Goal: Task Accomplishment & Management: Complete application form

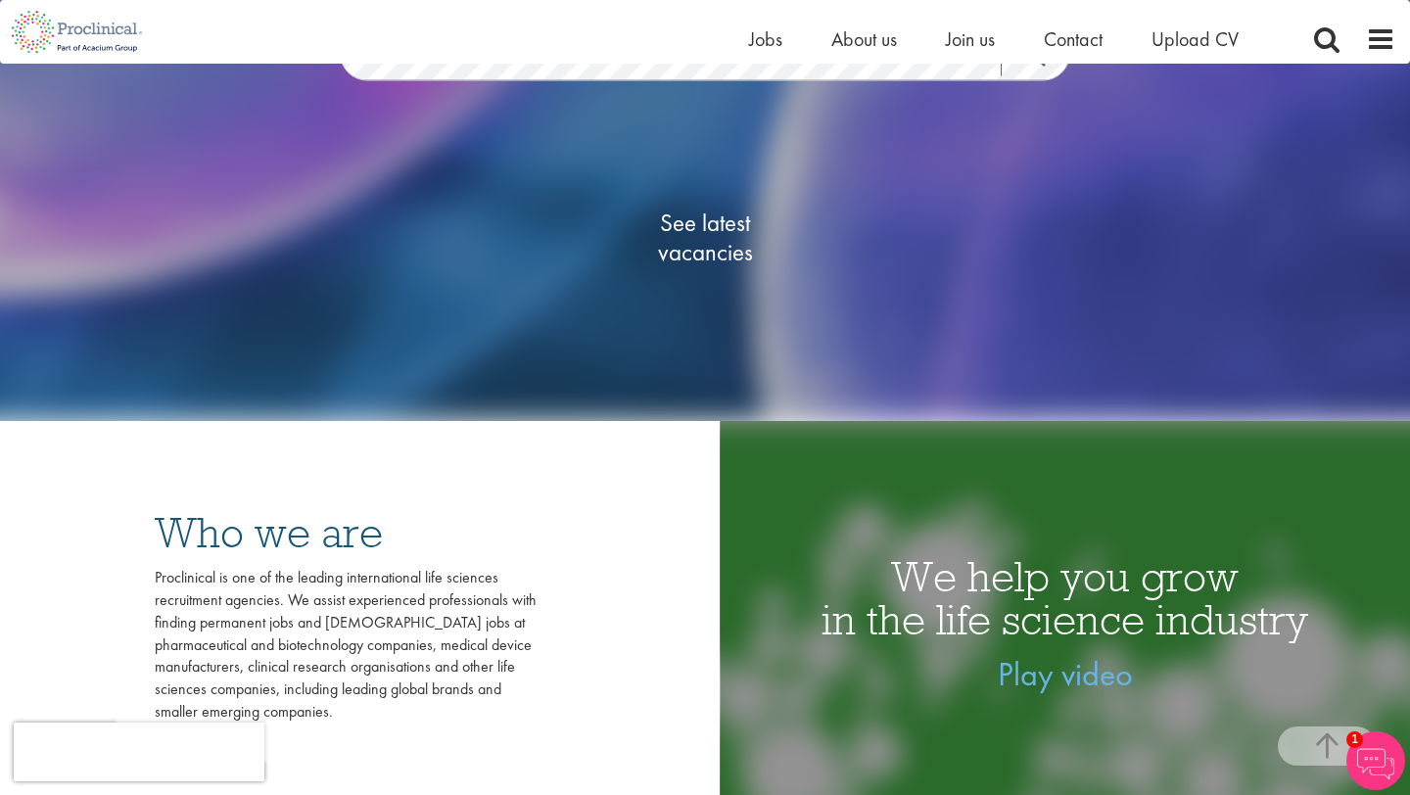
scroll to position [308, 0]
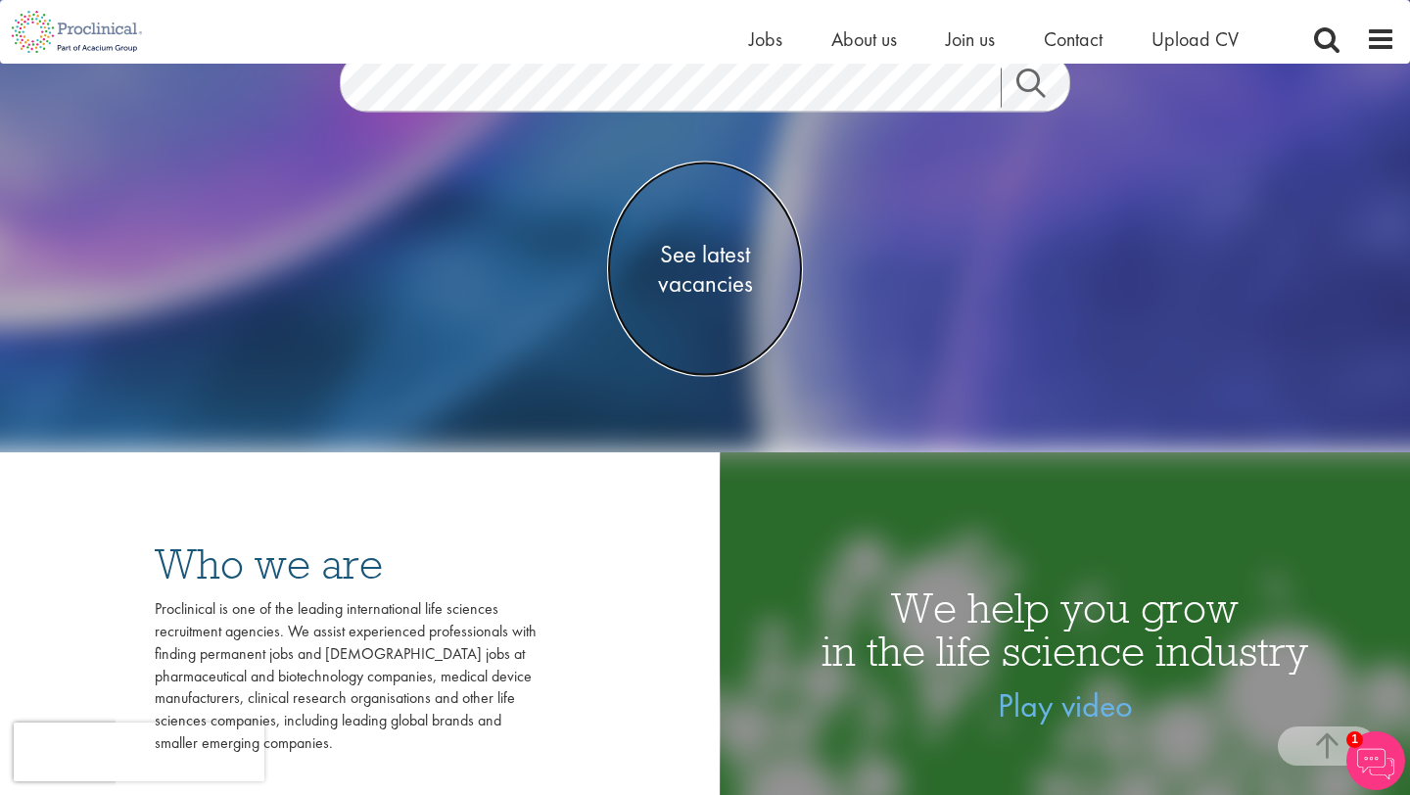
click at [718, 267] on span "See latest vacancies" at bounding box center [705, 268] width 196 height 59
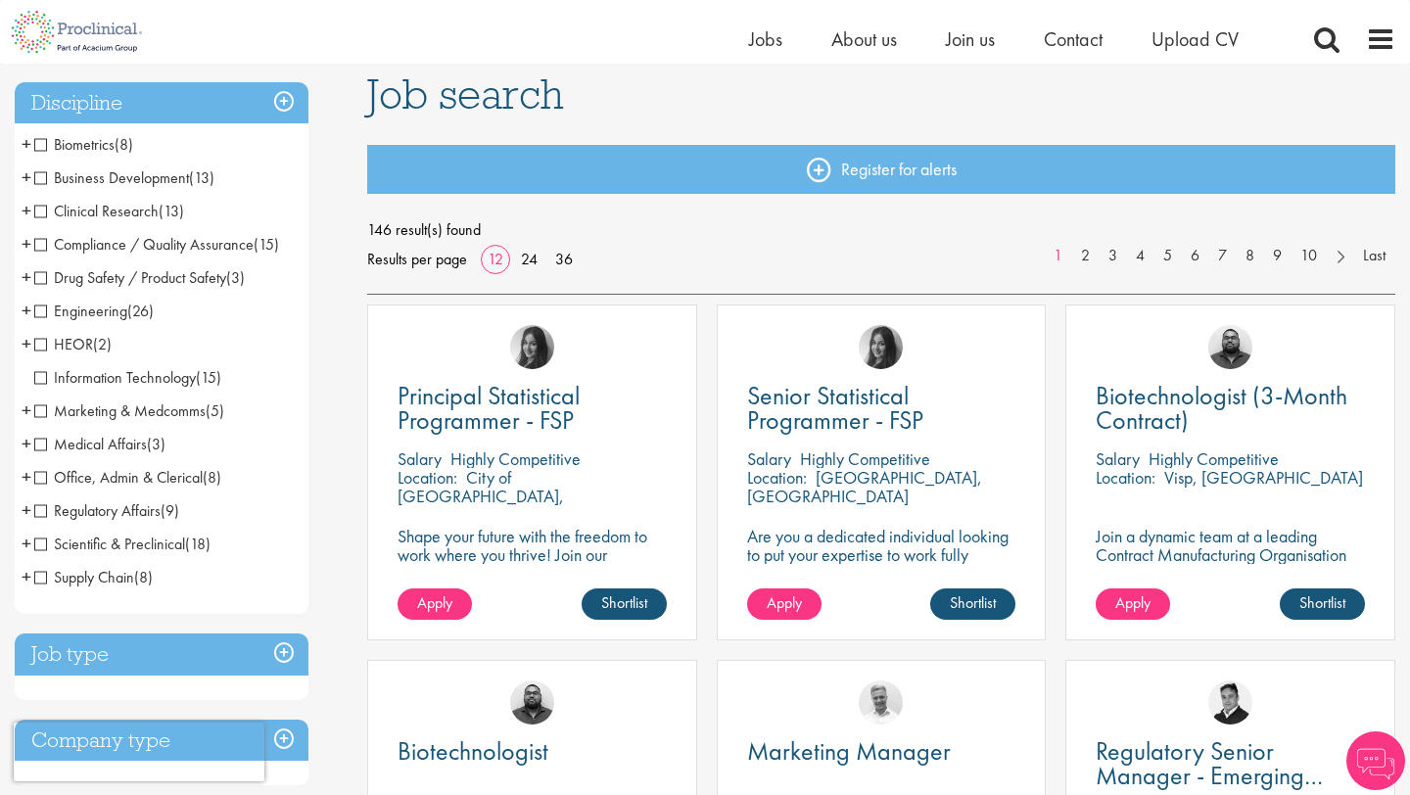
click at [28, 276] on span "+" at bounding box center [27, 276] width 10 height 29
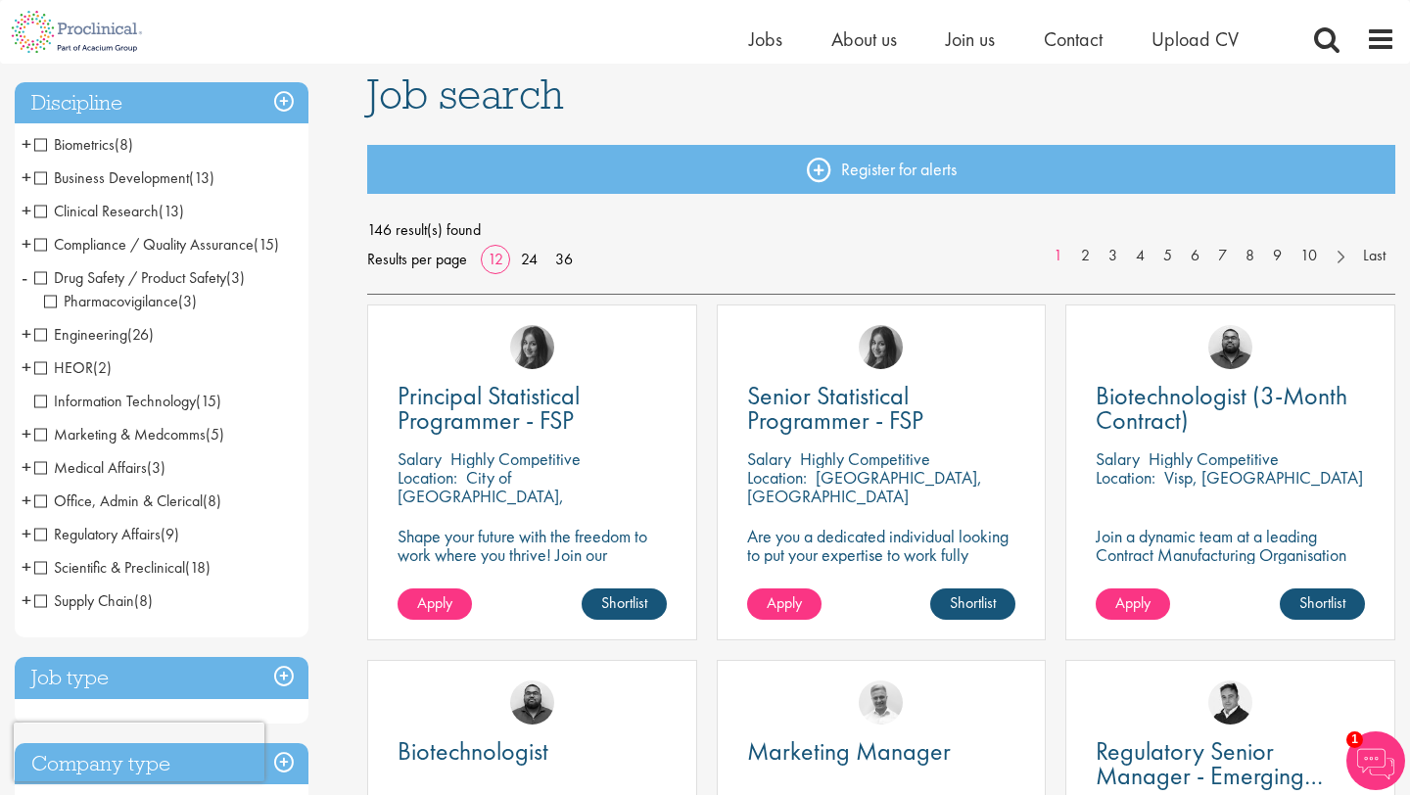
click at [52, 269] on span "Drug Safety / Product Safety" at bounding box center [130, 277] width 192 height 21
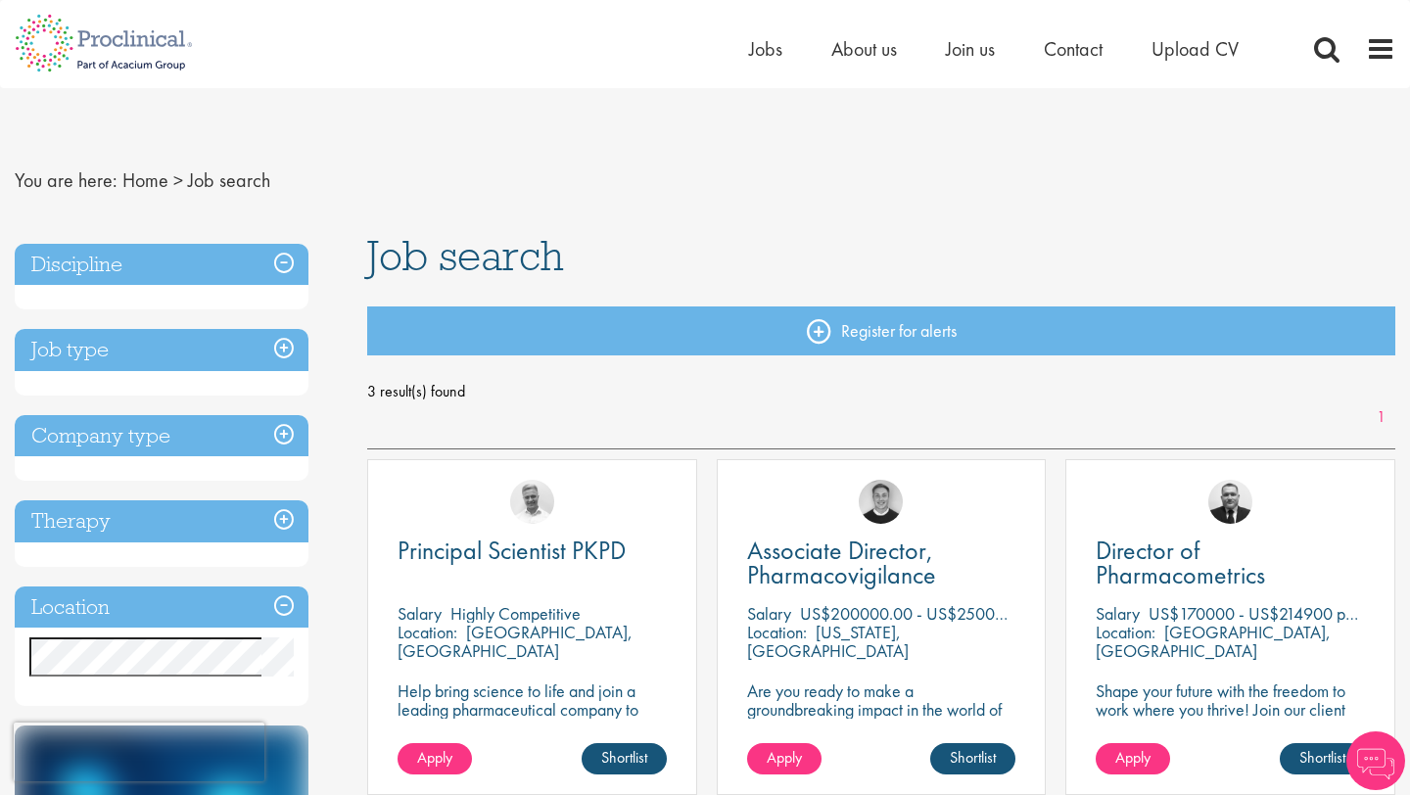
click at [283, 268] on h3 "Discipline" at bounding box center [162, 265] width 294 height 42
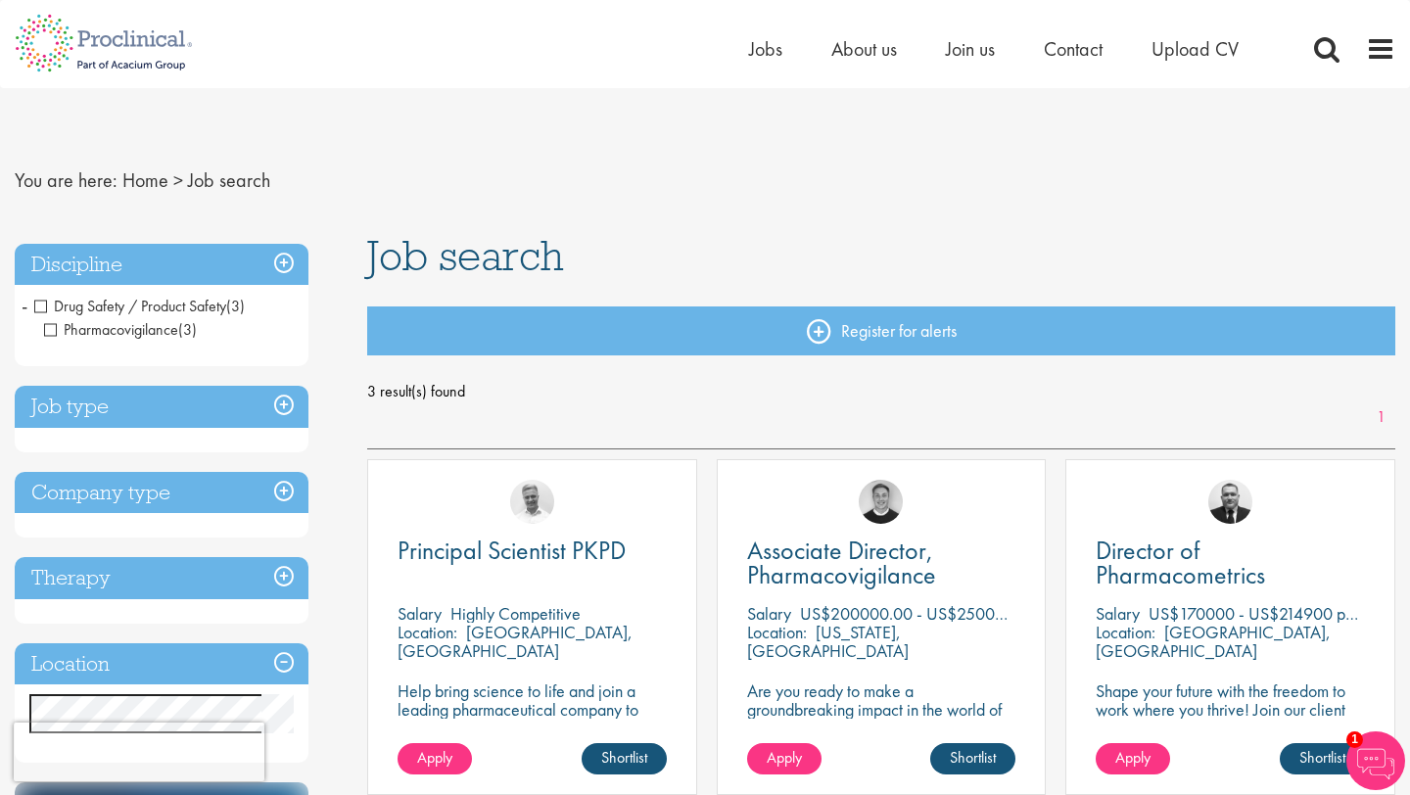
click at [44, 305] on span "Drug Safety / Product Safety" at bounding box center [130, 306] width 192 height 21
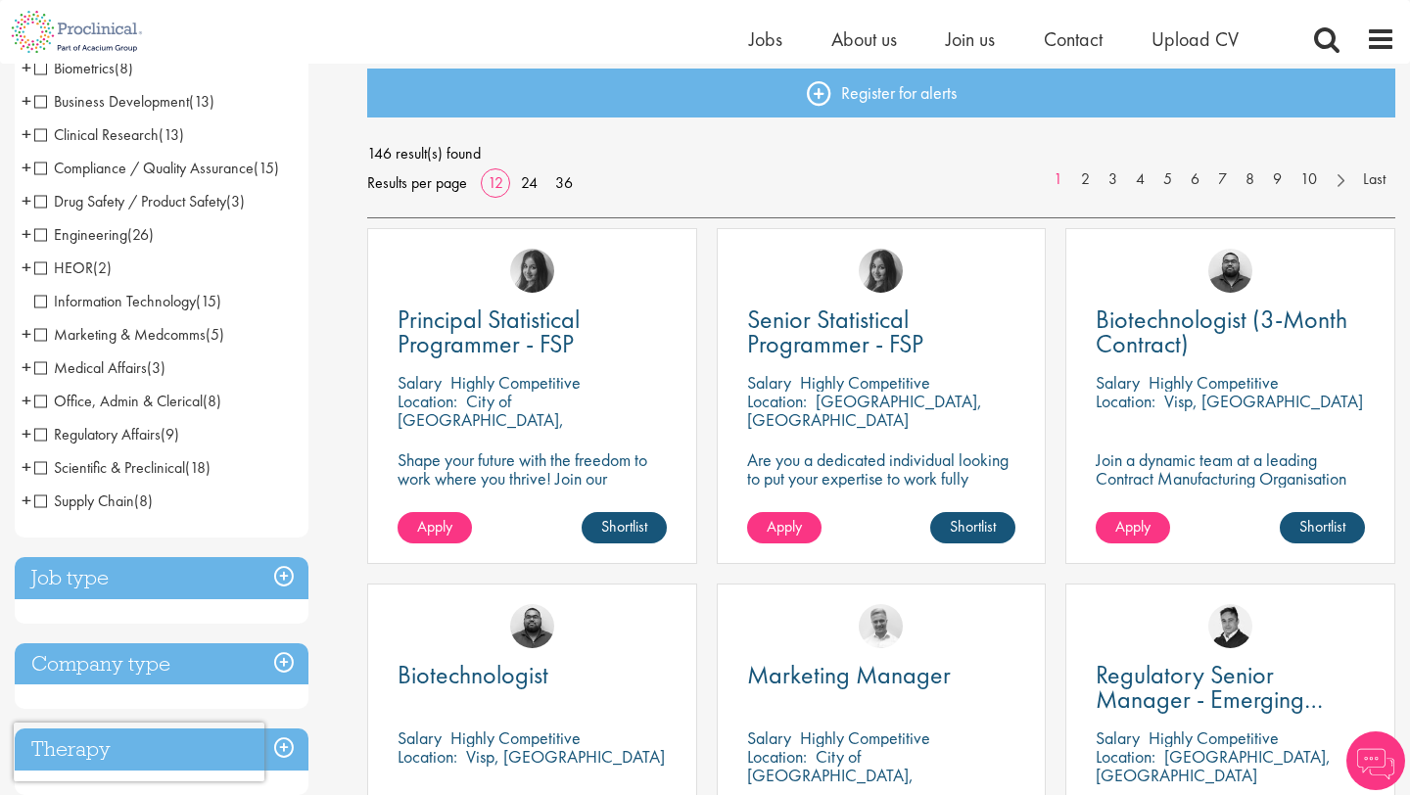
click at [41, 467] on span "Scientific & Preclinical" at bounding box center [109, 467] width 151 height 21
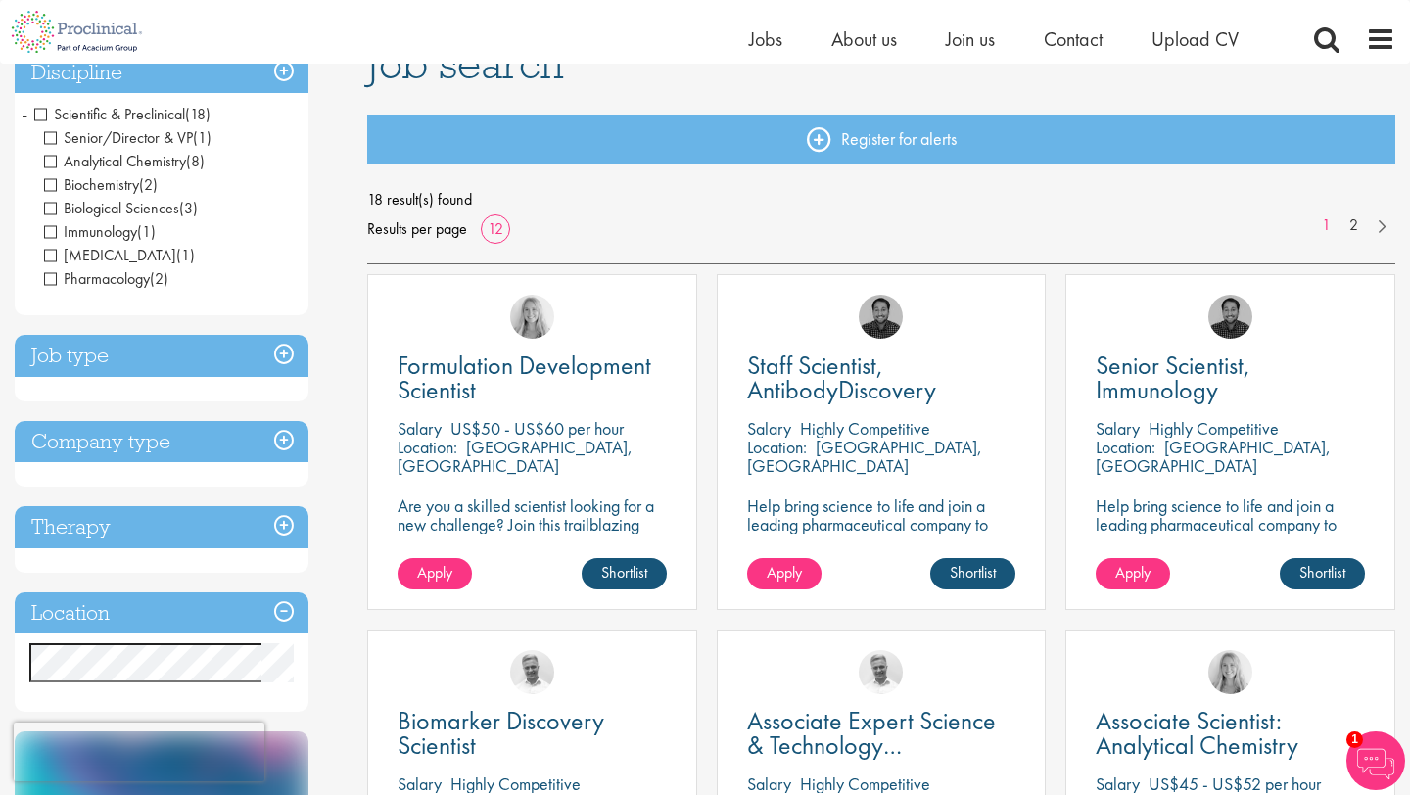
scroll to position [168, 0]
click at [286, 613] on h3 "Location" at bounding box center [162, 612] width 294 height 42
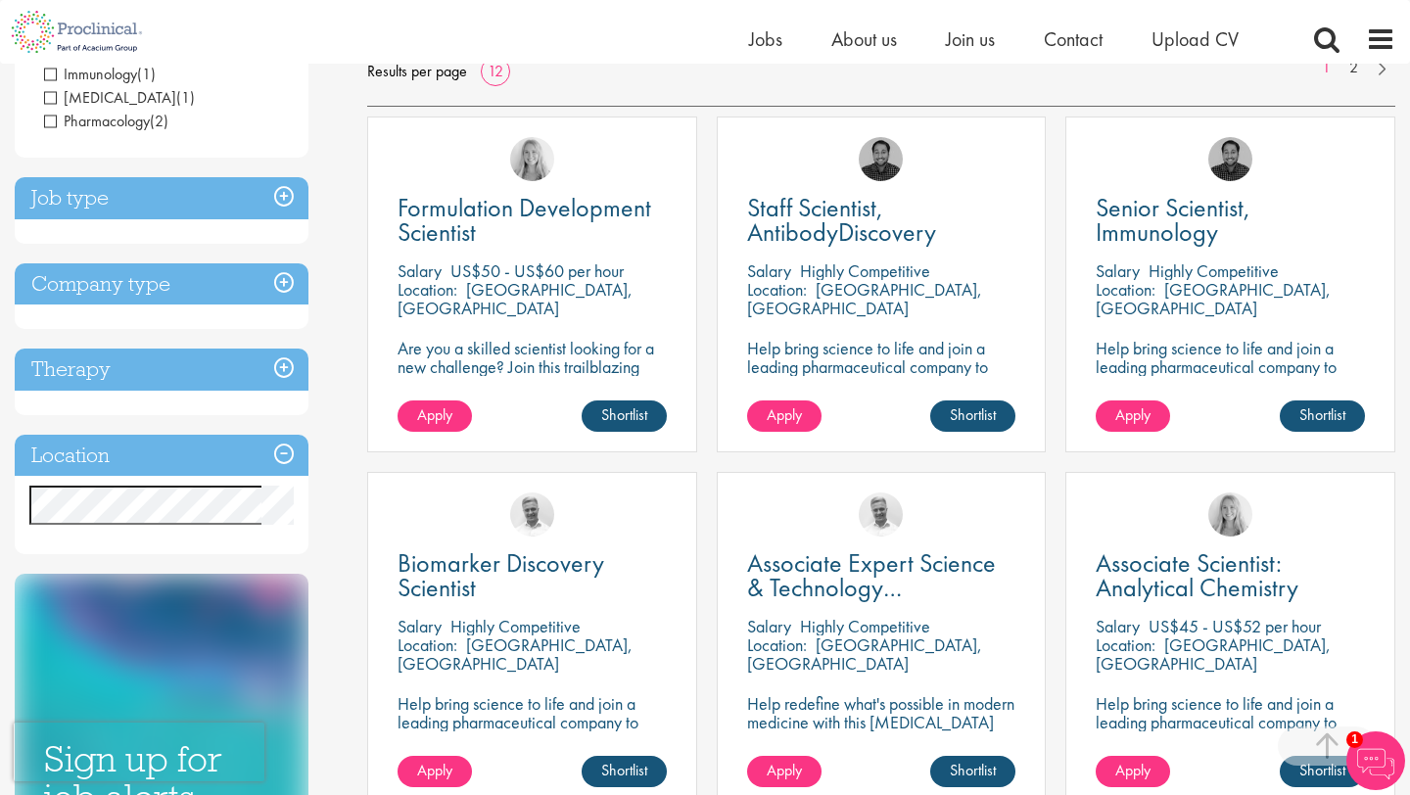
scroll to position [332, 0]
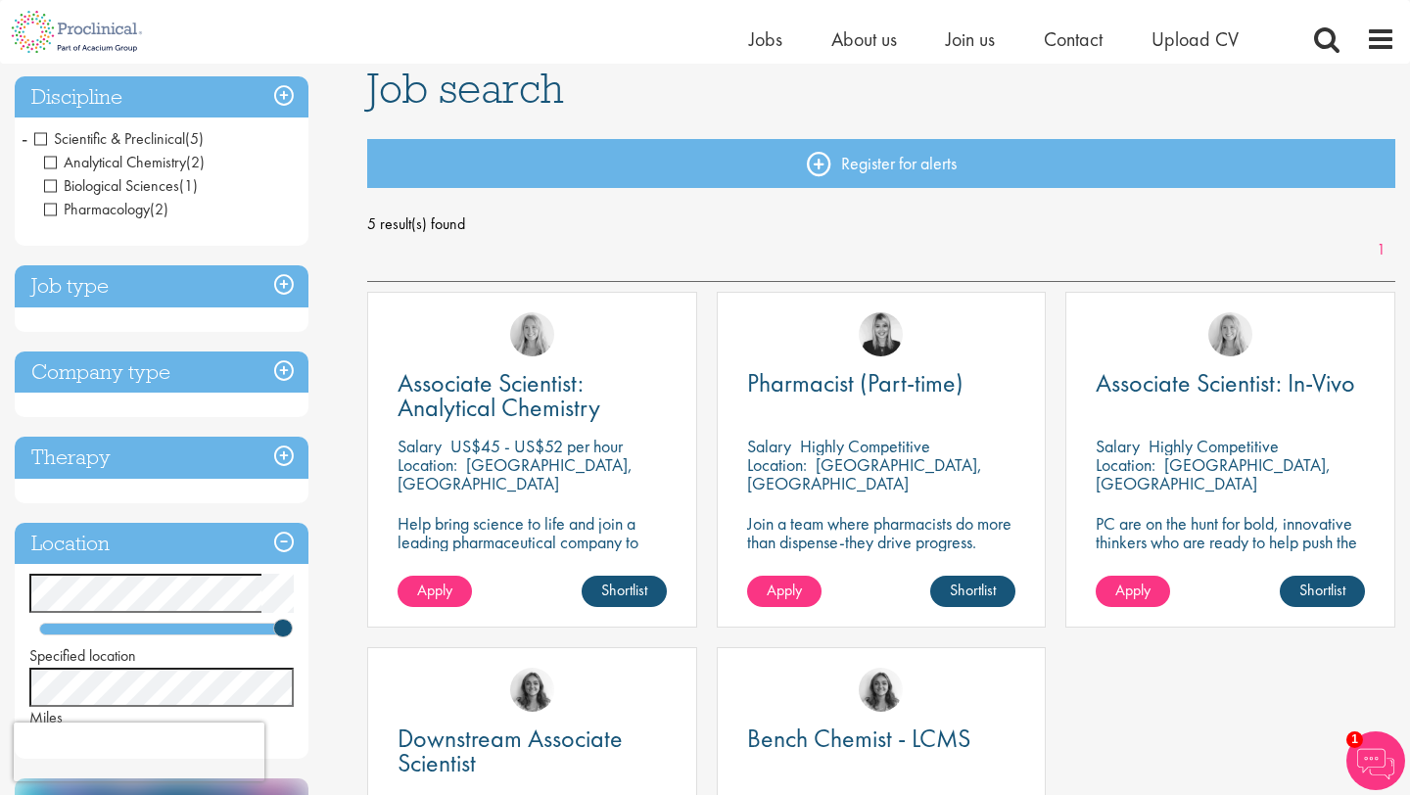
scroll to position [144, 0]
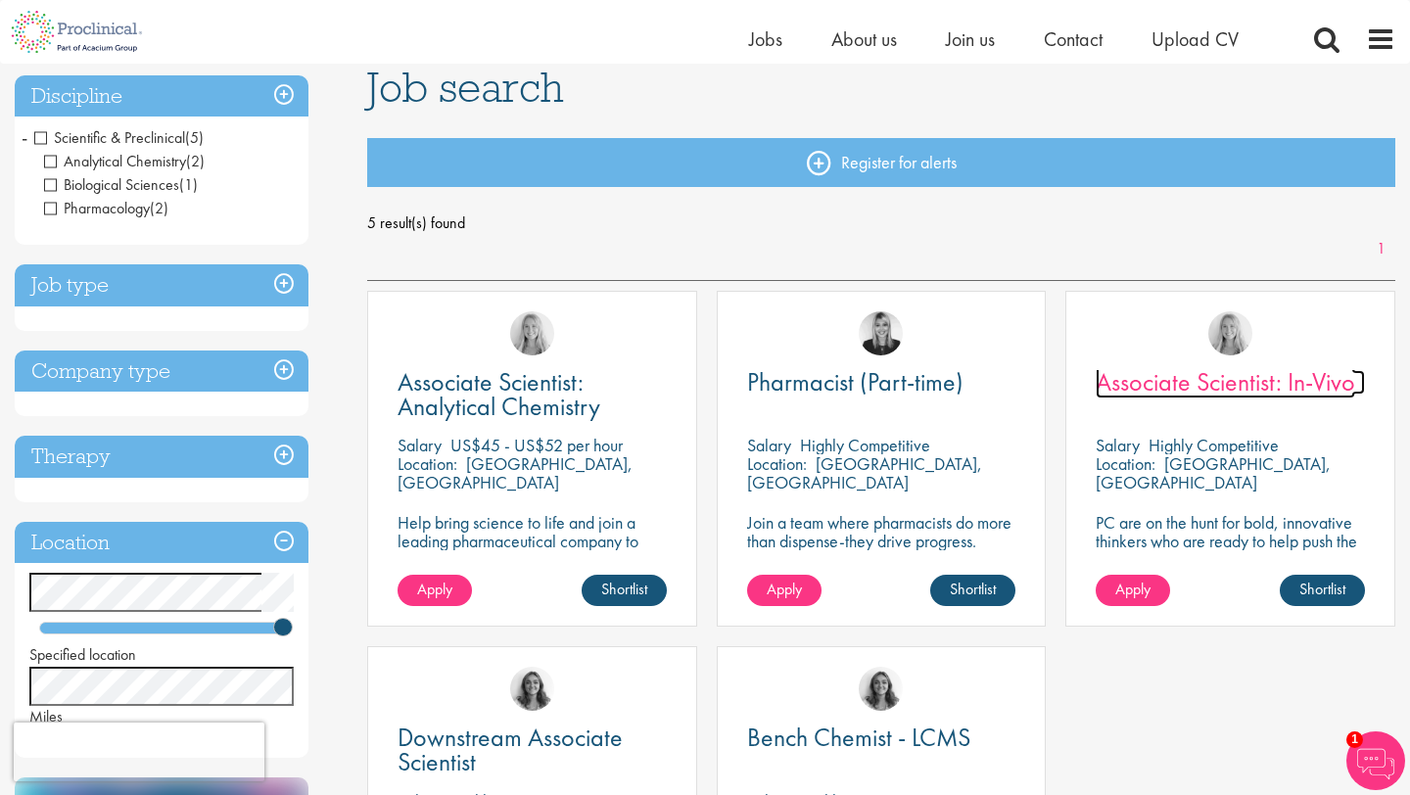
click at [1263, 385] on span "Associate Scientist: In-Vivo" at bounding box center [1224, 381] width 259 height 33
